Goal: Task Accomplishment & Management: Manage account settings

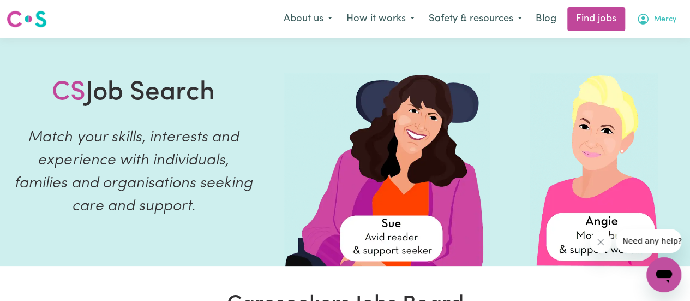
click at [658, 19] on span "Mercy" at bounding box center [665, 20] width 22 height 12
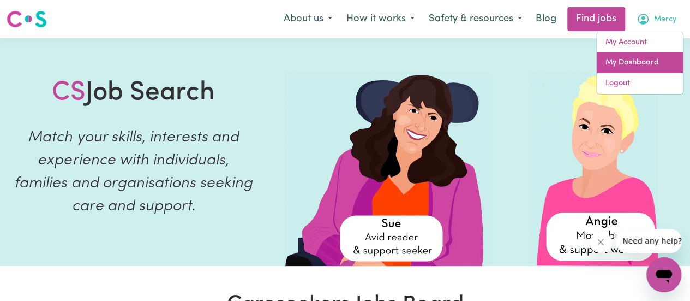
click at [629, 63] on link "My Dashboard" at bounding box center [640, 62] width 86 height 21
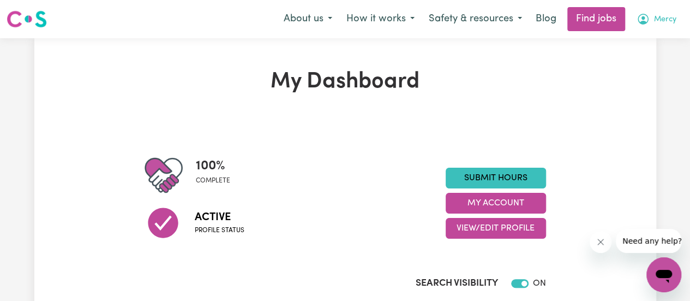
click at [658, 19] on span "Mercy" at bounding box center [665, 20] width 22 height 12
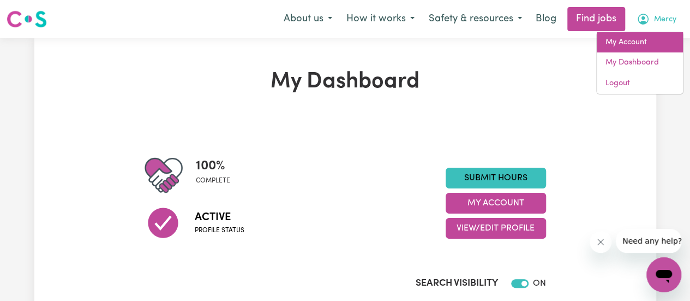
click at [631, 42] on link "My Account" at bounding box center [640, 42] width 86 height 21
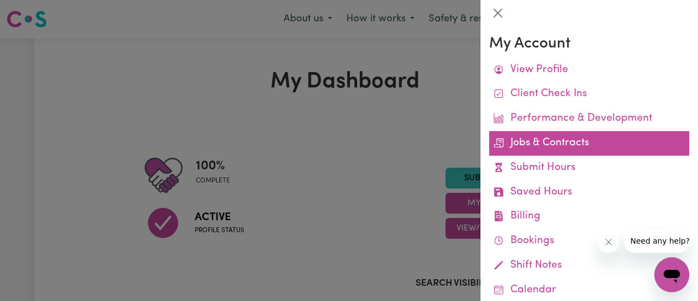
click at [536, 148] on link "Jobs & Contracts" at bounding box center [589, 143] width 200 height 25
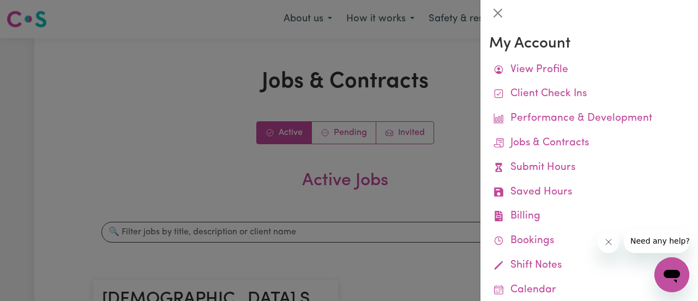
click at [429, 139] on div at bounding box center [349, 150] width 698 height 301
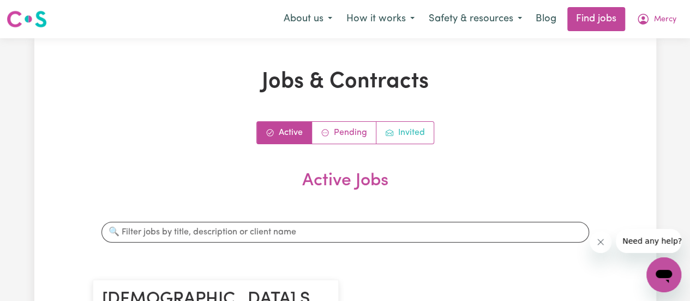
click at [415, 127] on link "Invited" at bounding box center [404, 133] width 57 height 22
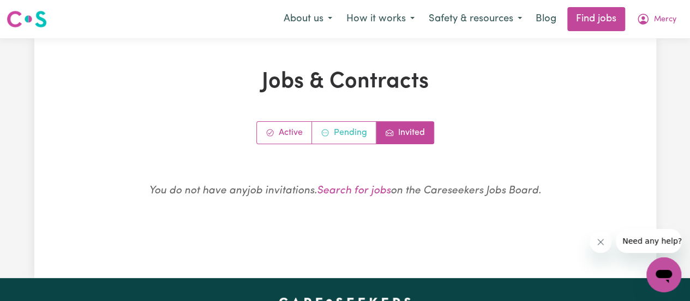
click at [361, 129] on link "Pending" at bounding box center [344, 133] width 64 height 22
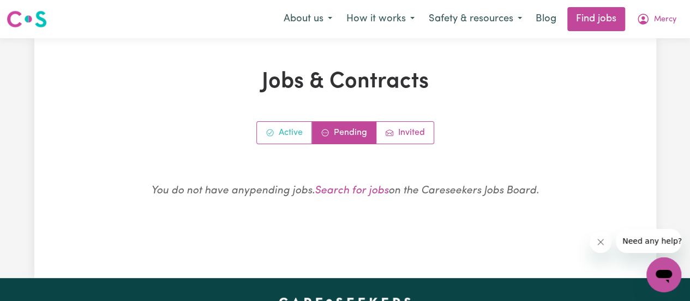
click at [300, 125] on link "Active" at bounding box center [284, 133] width 55 height 22
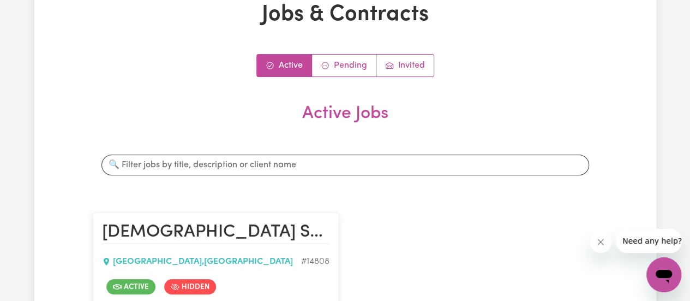
scroll to position [63, 0]
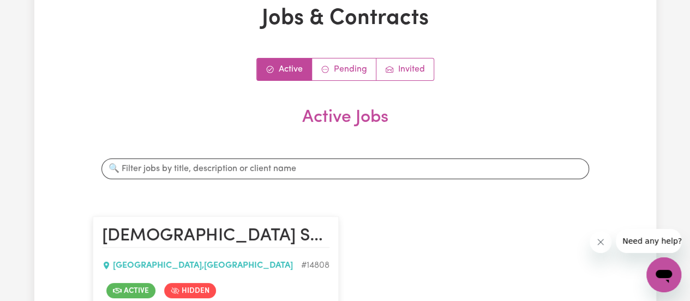
click at [312, 183] on div "Search jobs" at bounding box center [345, 168] width 505 height 38
click at [302, 169] on input "Search jobs" at bounding box center [345, 168] width 488 height 21
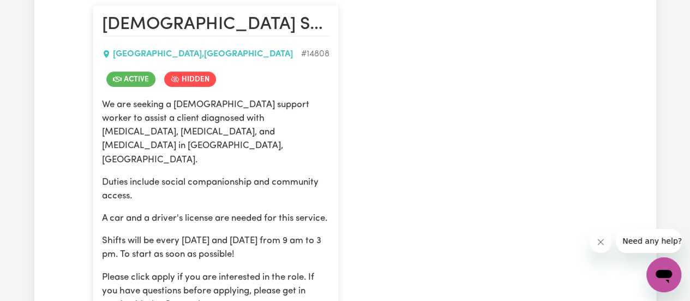
scroll to position [275, 0]
click at [136, 76] on span "Active" at bounding box center [130, 78] width 49 height 15
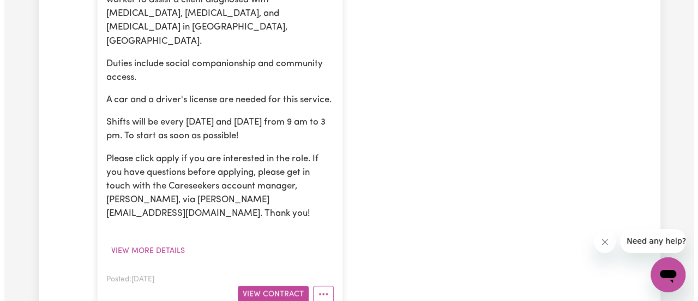
scroll to position [392, 0]
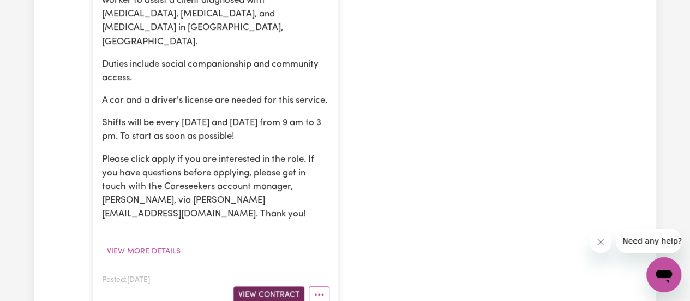
click at [266, 286] on button "View Contract" at bounding box center [268, 294] width 71 height 17
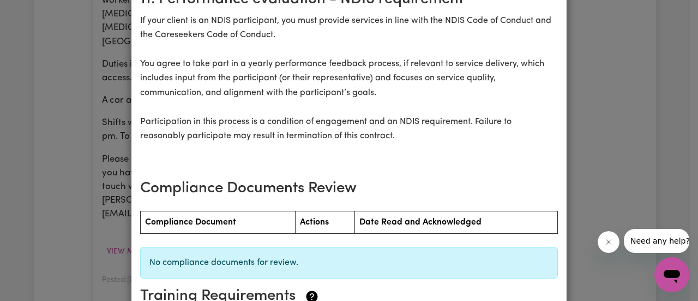
scroll to position [1493, 0]
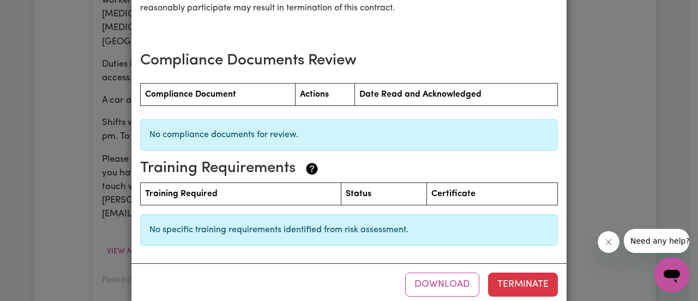
click at [611, 118] on div "[DEMOGRAPHIC_DATA] Support Worker Needed For Community Access In [GEOGRAPHIC_DA…" at bounding box center [349, 150] width 698 height 301
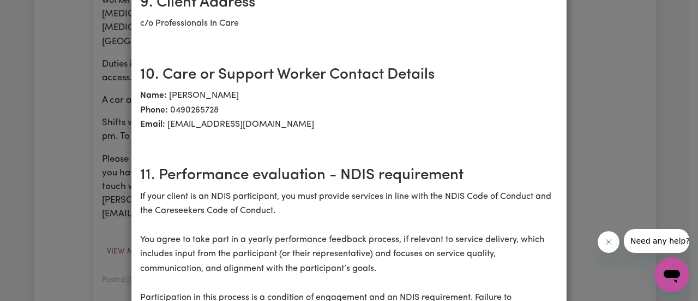
scroll to position [1151, 0]
